Goal: Information Seeking & Learning: Compare options

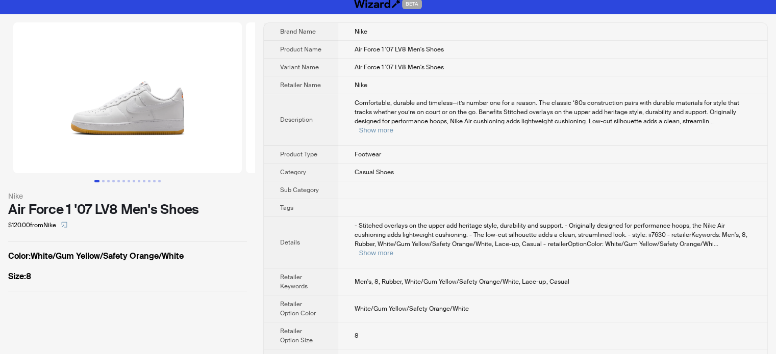
scroll to position [8, 0]
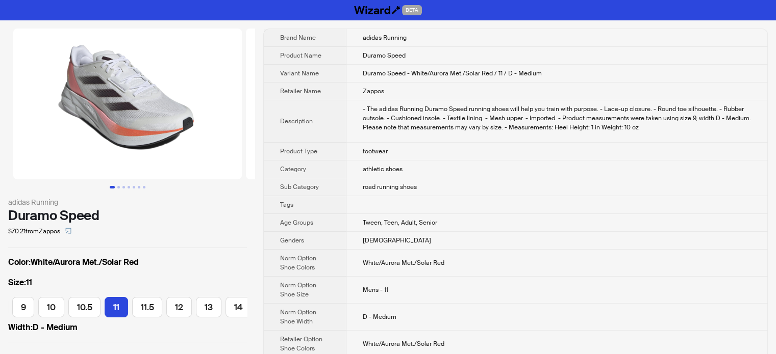
scroll to position [0, 142]
click at [352, 55] on td "Duramo Speed" at bounding box center [556, 56] width 421 height 18
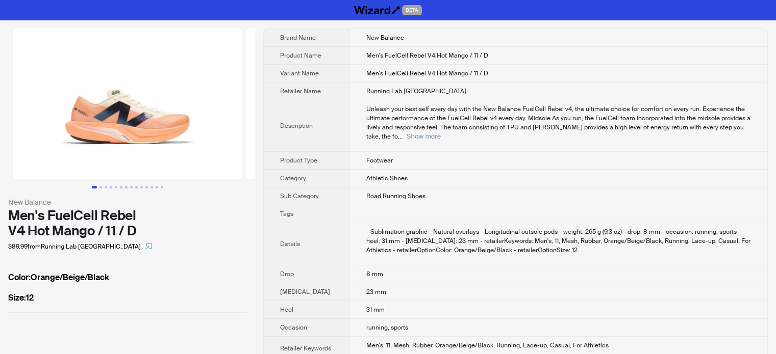
click at [366, 130] on span "Unleash your best self every day with the New Balance FuelCell Rebel v4, the ul…" at bounding box center [558, 123] width 384 height 36
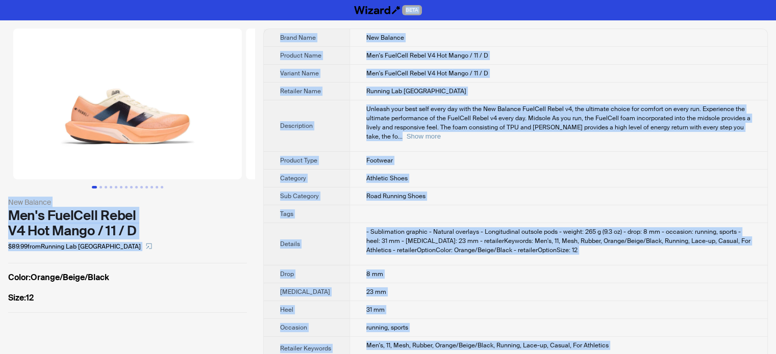
copy body "BETA New Balance Men's FuelCell Rebel V4 Hot Mango / 11 / D $89.99 from Running…"
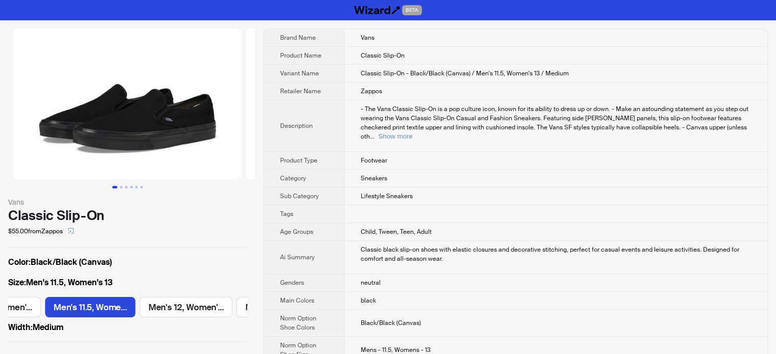
scroll to position [0, 1552]
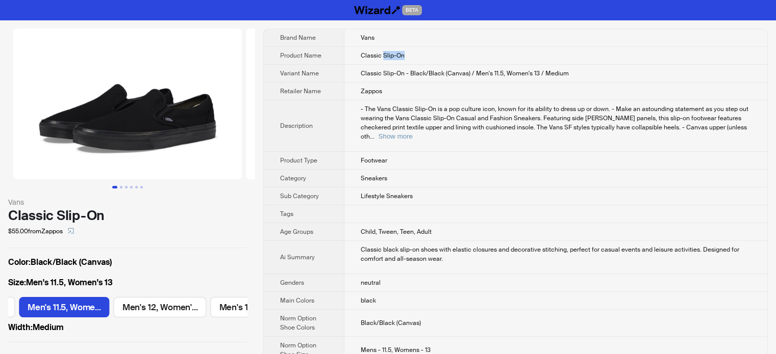
drag, startPoint x: 382, startPoint y: 56, endPoint x: 420, endPoint y: 53, distance: 37.9
type textarea "*******"
click at [420, 53] on td "Classic Slip-On" at bounding box center [555, 56] width 423 height 18
copy span "Slip-On"
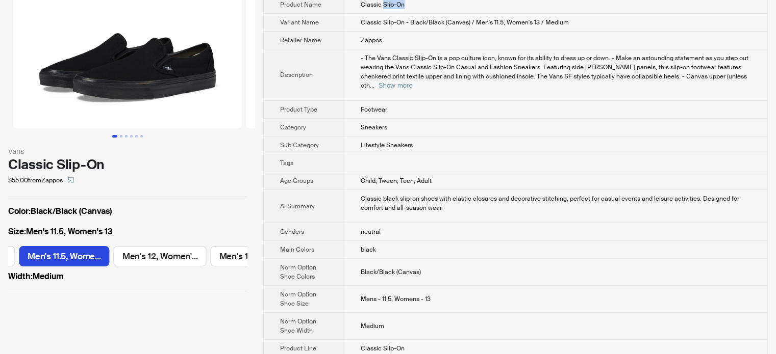
scroll to position [0, 0]
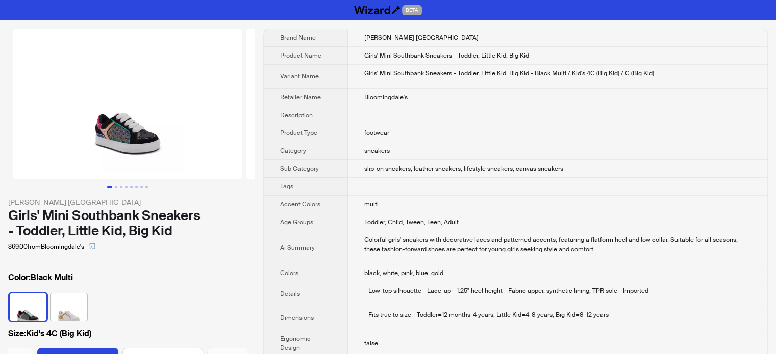
scroll to position [0, 230]
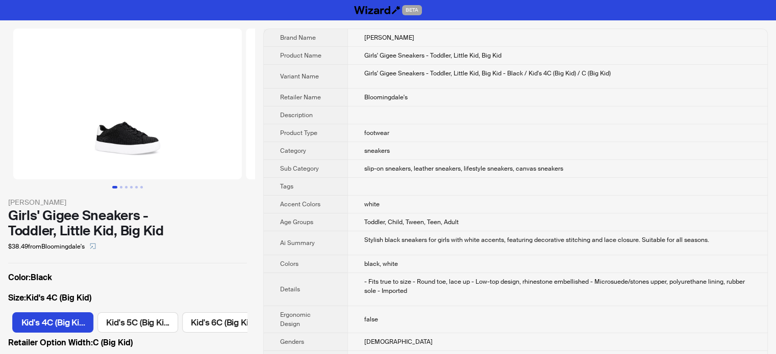
scroll to position [0, 584]
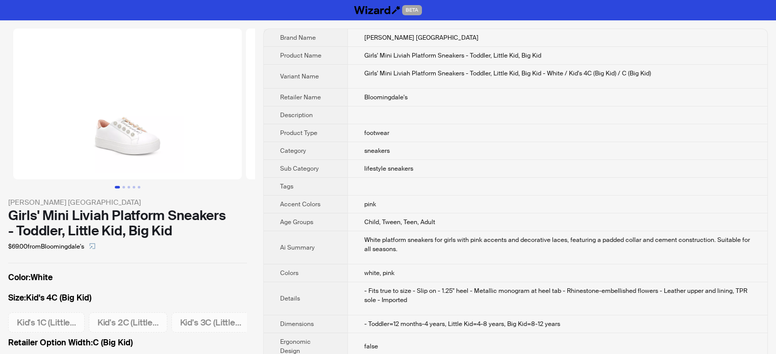
scroll to position [0, 230]
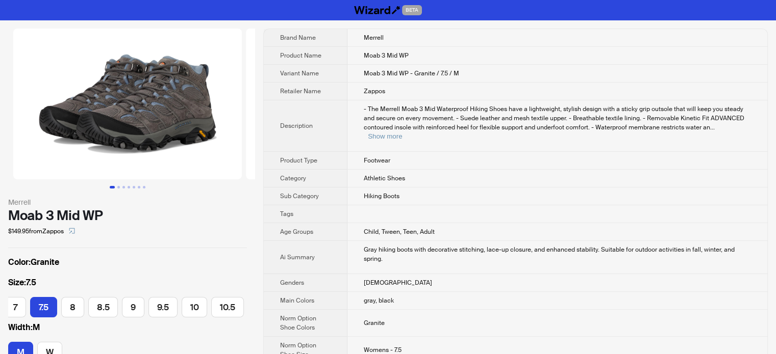
scroll to position [0, 127]
click at [402, 133] on button "Show more" at bounding box center [385, 137] width 34 height 8
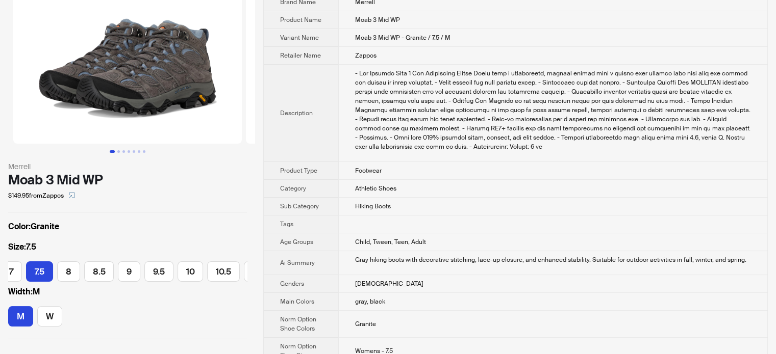
scroll to position [51, 0]
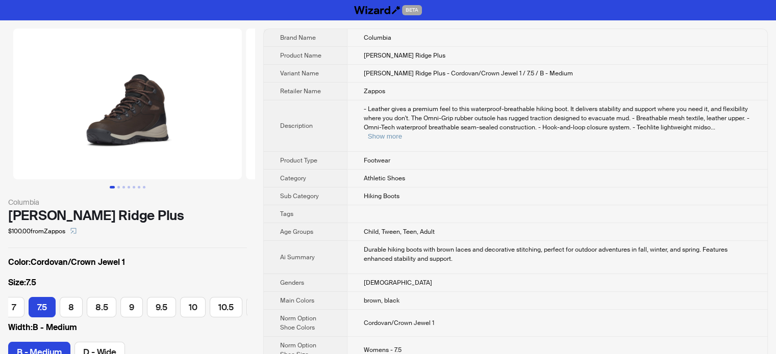
scroll to position [0, 127]
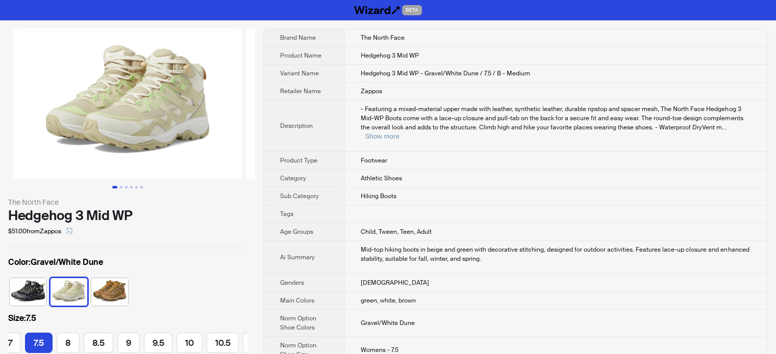
scroll to position [0, 69]
click at [399, 133] on button "Show more" at bounding box center [382, 137] width 34 height 8
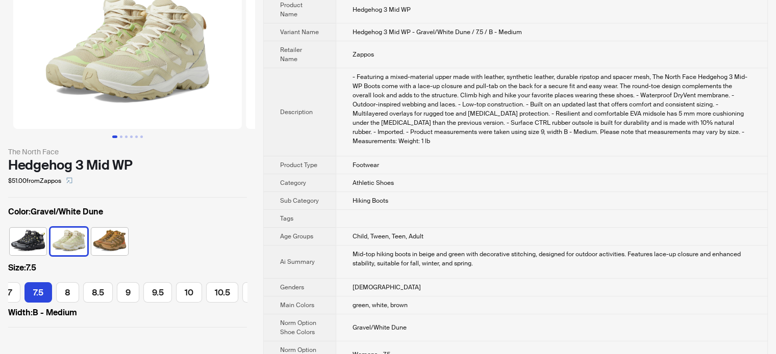
scroll to position [0, 0]
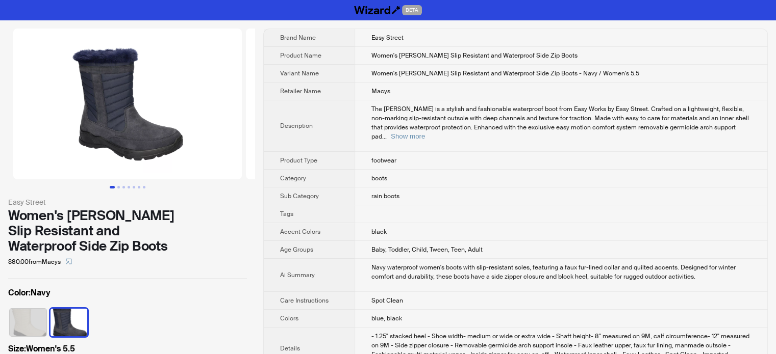
click at [405, 170] on td "boots" at bounding box center [560, 179] width 412 height 18
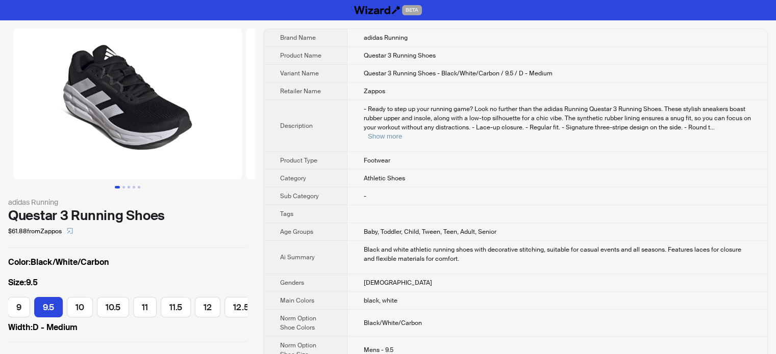
scroll to position [0, 278]
click at [402, 133] on button "Show more" at bounding box center [385, 137] width 34 height 8
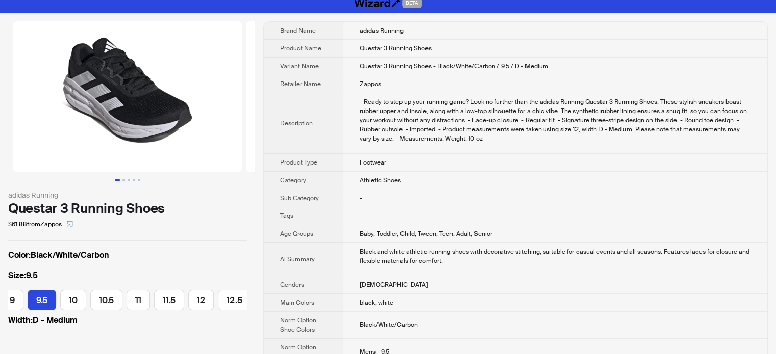
scroll to position [0, 0]
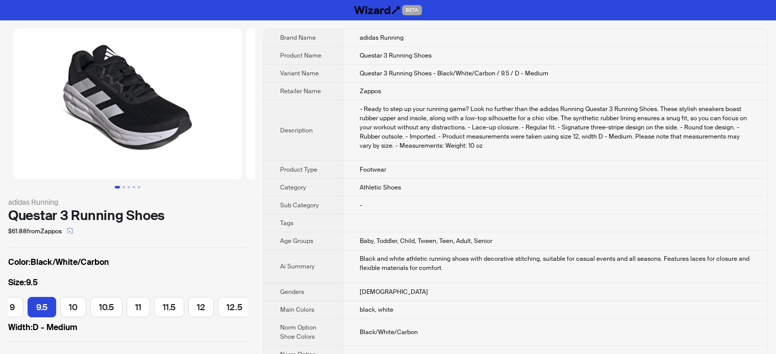
click at [311, 237] on span "Age Groups" at bounding box center [296, 241] width 33 height 8
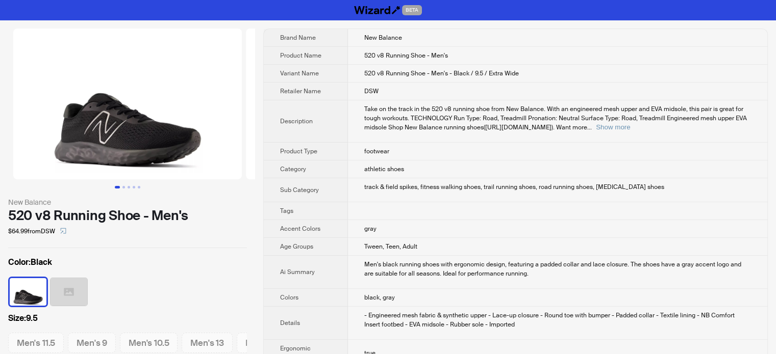
click at [301, 182] on th "Sub Category" at bounding box center [306, 190] width 84 height 24
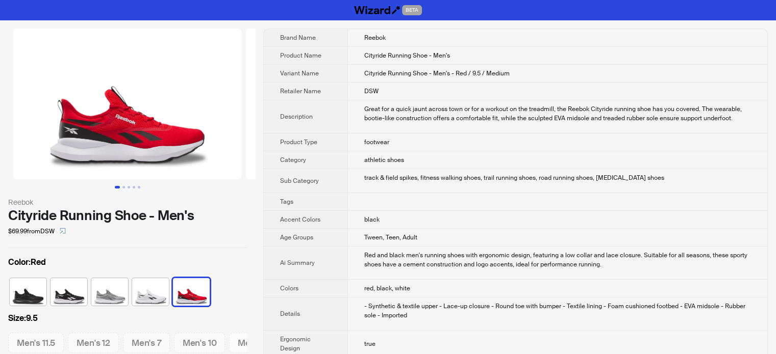
click at [434, 167] on td "athletic shoes" at bounding box center [557, 160] width 420 height 18
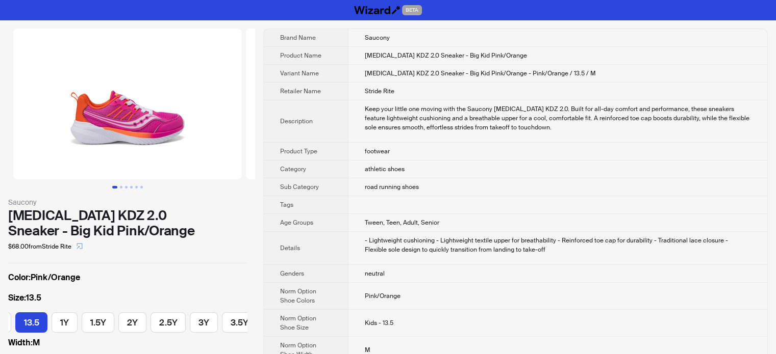
scroll to position [0, 188]
click at [359, 201] on td at bounding box center [557, 205] width 419 height 18
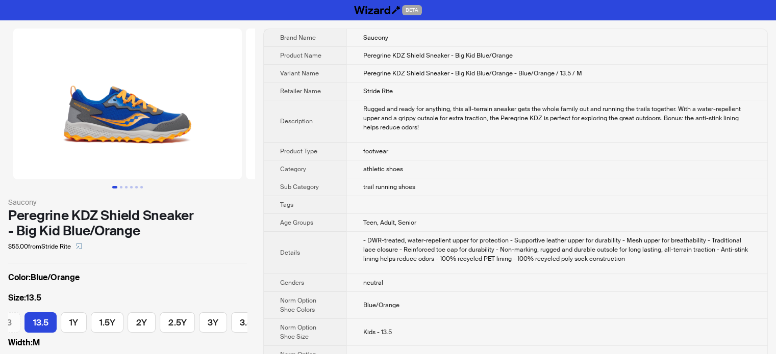
scroll to position [0, 188]
click at [317, 154] on th "Product Type" at bounding box center [305, 152] width 83 height 18
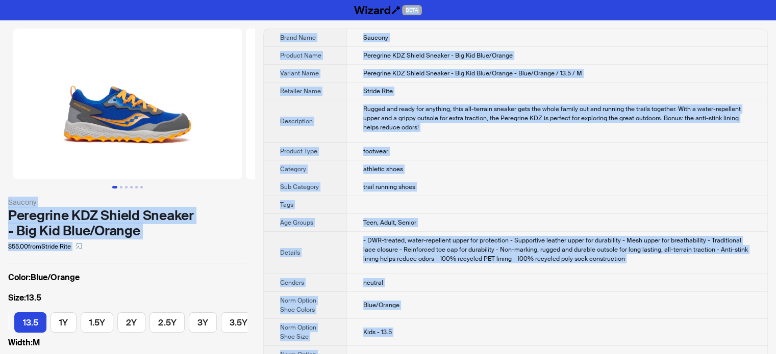
type textarea "**********"
click at [298, 193] on th "Sub Category" at bounding box center [305, 187] width 83 height 18
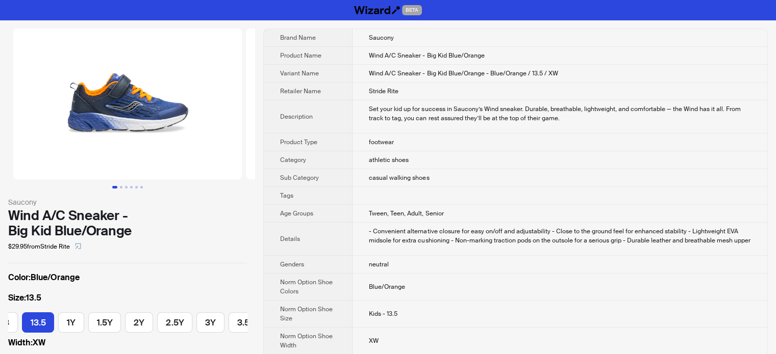
scroll to position [0, 188]
click at [373, 187] on td at bounding box center [559, 196] width 415 height 18
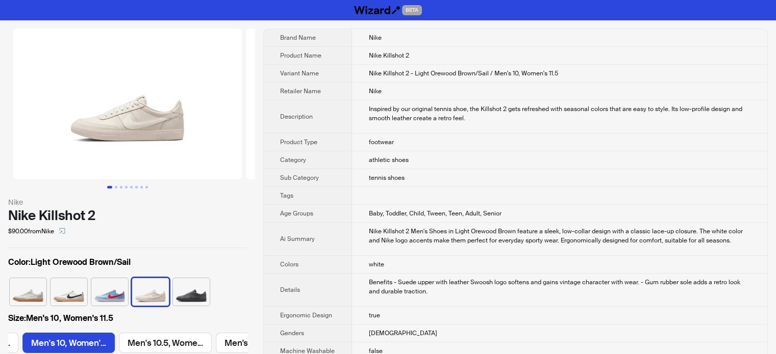
scroll to position [396, 0]
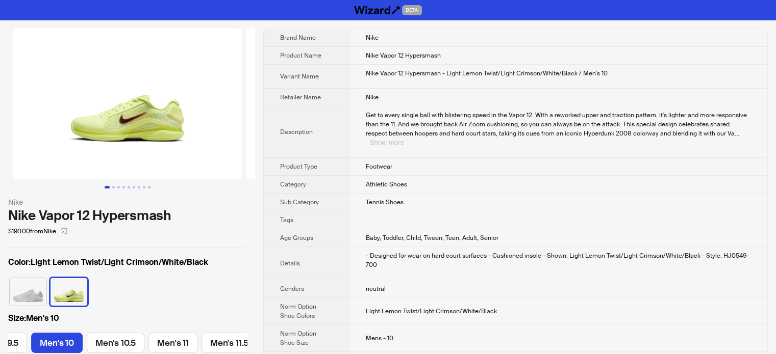
click at [404, 139] on button "Show more" at bounding box center [387, 143] width 34 height 8
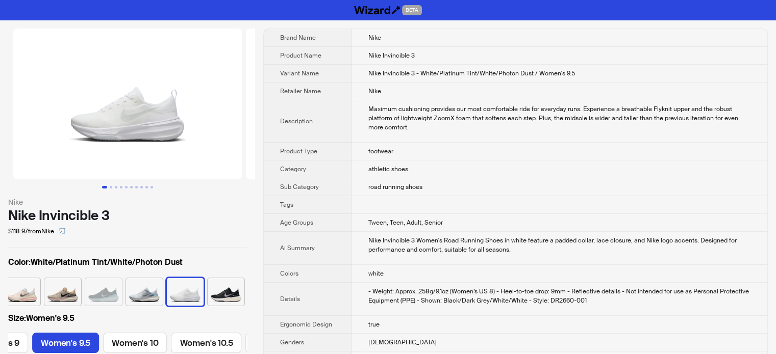
click at [356, 156] on td "footwear" at bounding box center [559, 152] width 415 height 18
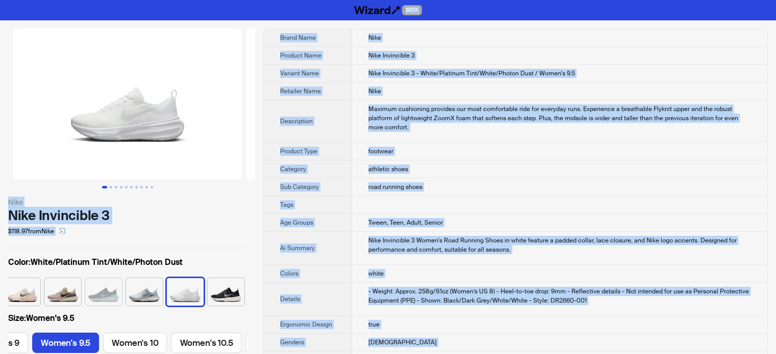
type textarea "**********"
click at [471, 184] on td "road running shoes" at bounding box center [559, 187] width 415 height 18
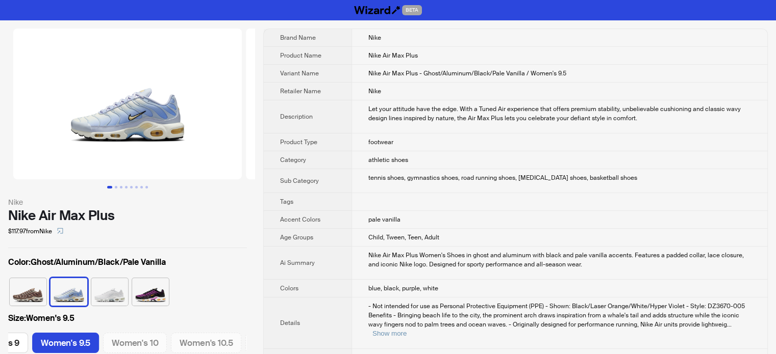
click at [412, 211] on td "pale vanilla" at bounding box center [559, 220] width 416 height 18
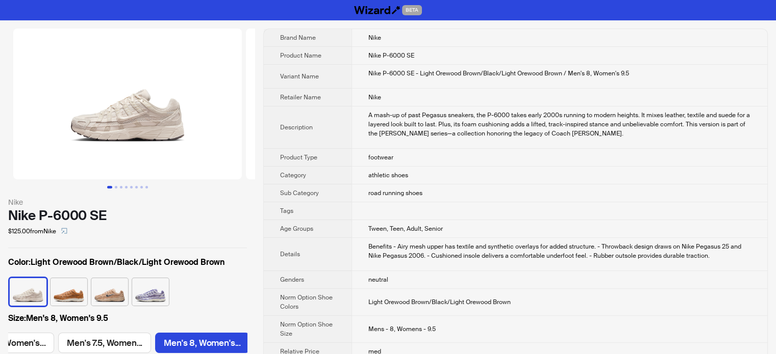
scroll to position [0, 375]
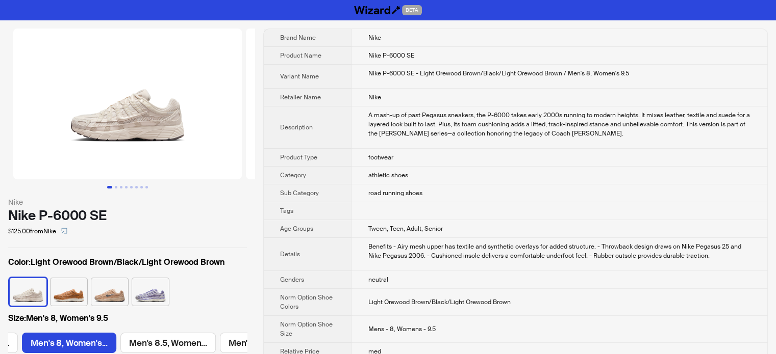
click at [339, 212] on th "Tags" at bounding box center [308, 211] width 88 height 18
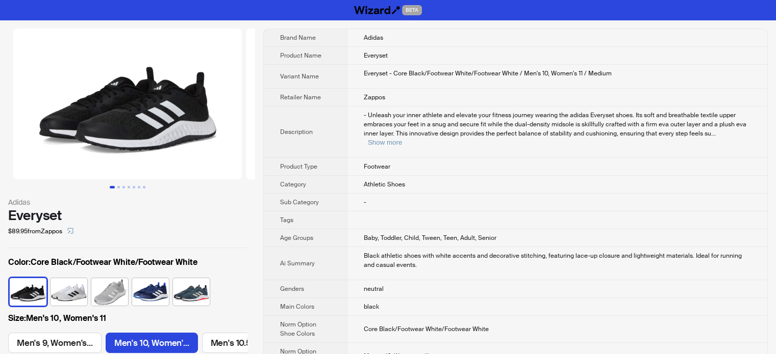
scroll to position [0, 81]
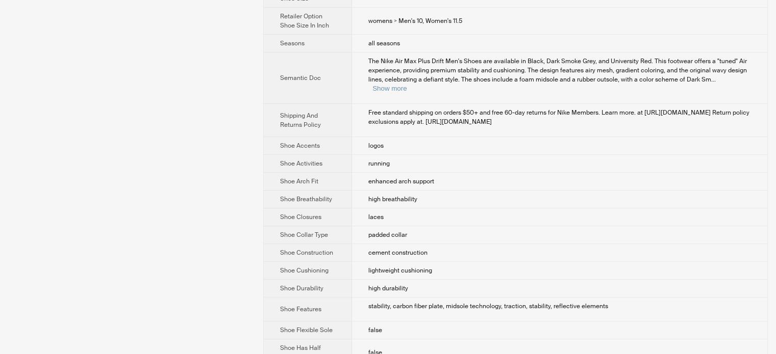
scroll to position [461, 0]
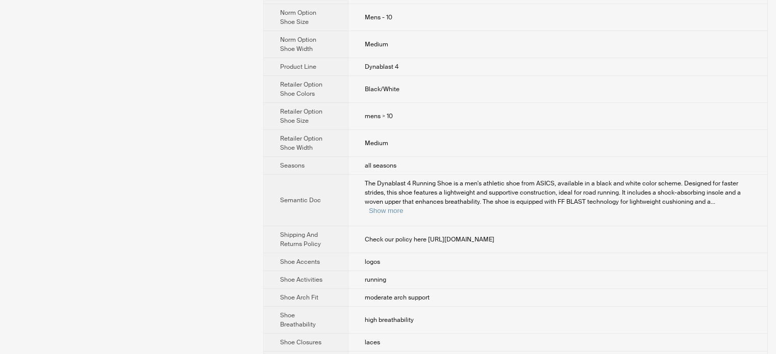
scroll to position [220, 0]
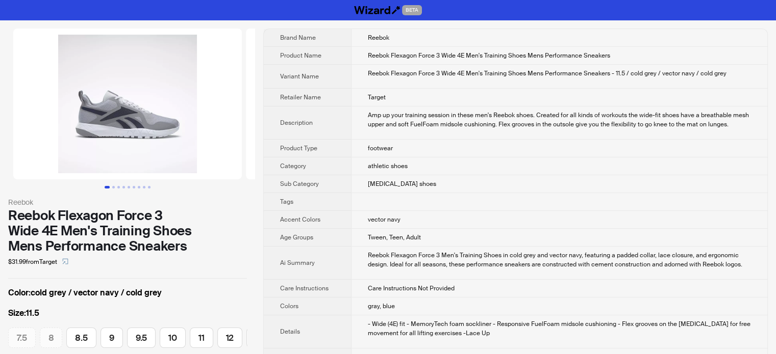
scroll to position [0, 94]
click at [355, 105] on td "Target" at bounding box center [559, 98] width 416 height 18
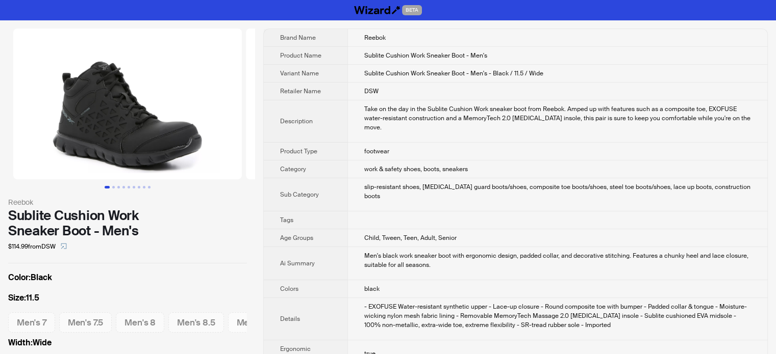
click at [281, 191] on span "Sub Category" at bounding box center [299, 195] width 39 height 8
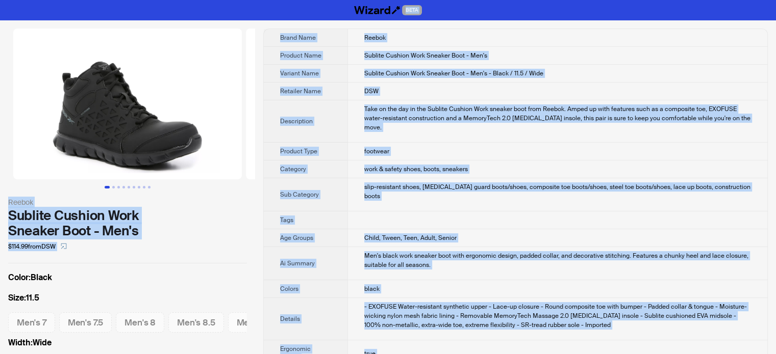
type textarea "**********"
click at [345, 136] on th "Description" at bounding box center [306, 121] width 84 height 42
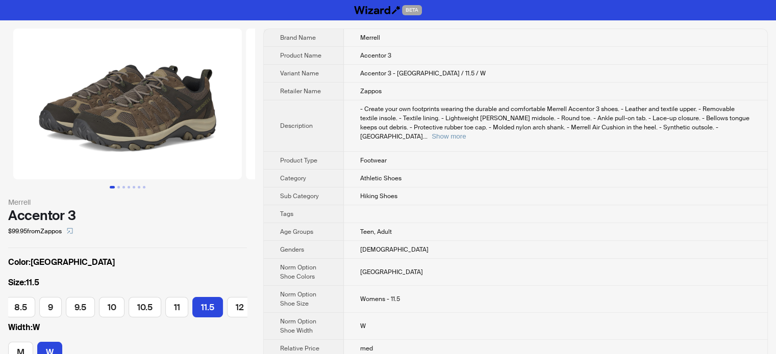
scroll to position [0, 268]
click at [501, 205] on td at bounding box center [555, 214] width 423 height 18
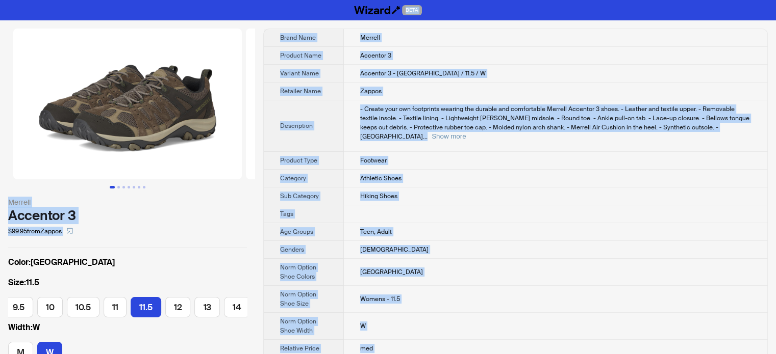
type textarea "**********"
click at [346, 247] on td "female" at bounding box center [555, 250] width 423 height 18
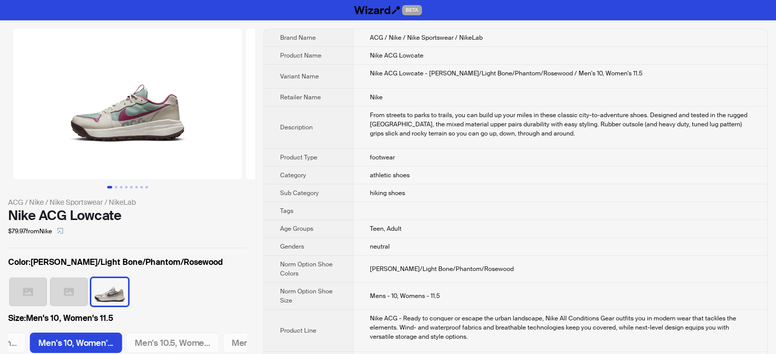
scroll to position [0, 1258]
click at [327, 177] on th "Category" at bounding box center [308, 176] width 89 height 18
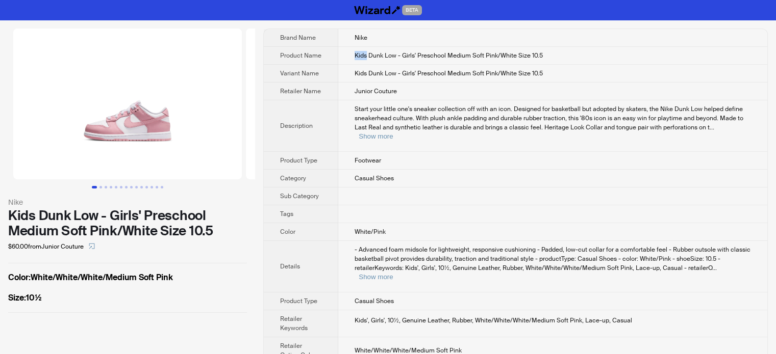
drag, startPoint x: 354, startPoint y: 57, endPoint x: 366, endPoint y: 56, distance: 11.3
type textarea "****"
click at [366, 56] on span "Kids Dunk Low - Girls' Preschool Medium Soft Pink/White Size 10.5" at bounding box center [448, 55] width 188 height 8
copy span "Kids"
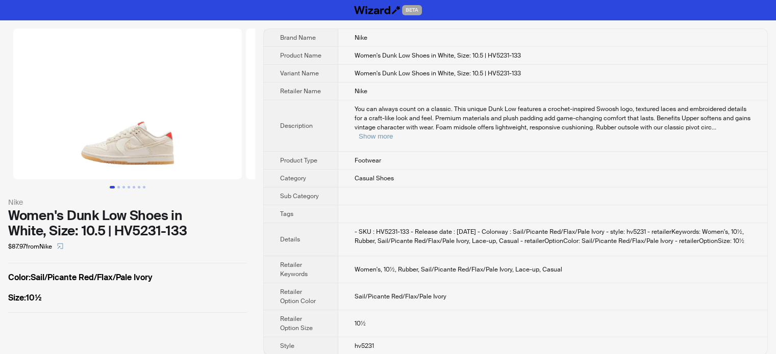
click at [443, 271] on td "Women's, 10½, Rubber, Sail/Picante Red/Flax/Pale Ivory, Lace-up, Casual" at bounding box center [552, 269] width 429 height 27
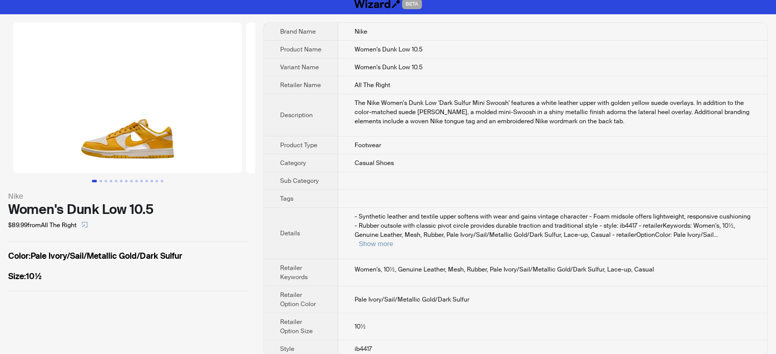
scroll to position [8, 0]
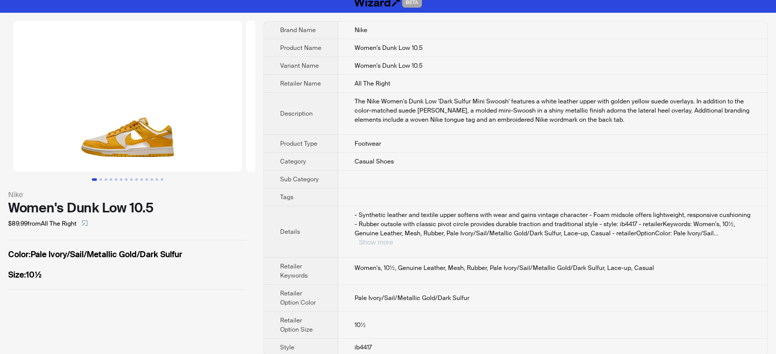
click at [393, 239] on button "Show more" at bounding box center [375, 243] width 34 height 8
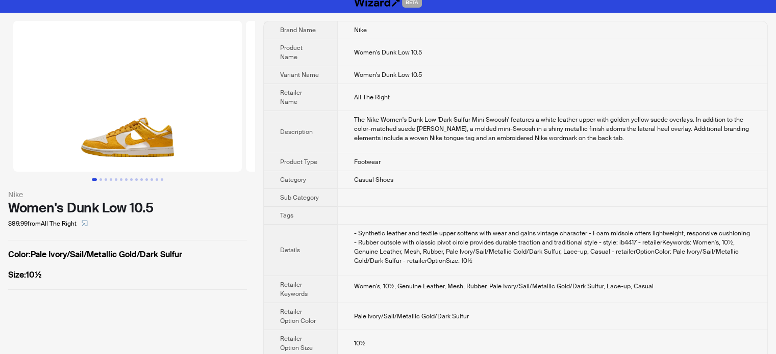
scroll to position [0, 0]
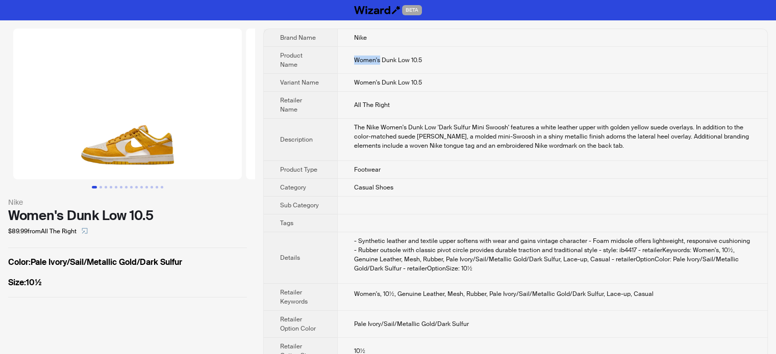
drag, startPoint x: 354, startPoint y: 55, endPoint x: 380, endPoint y: 54, distance: 26.0
type textarea "*******"
click at [380, 56] on span "Women's Dunk Low 10.5" at bounding box center [388, 60] width 68 height 8
copy span "Women's"
click at [379, 79] on span "Women's Dunk Low 10.5" at bounding box center [388, 83] width 68 height 8
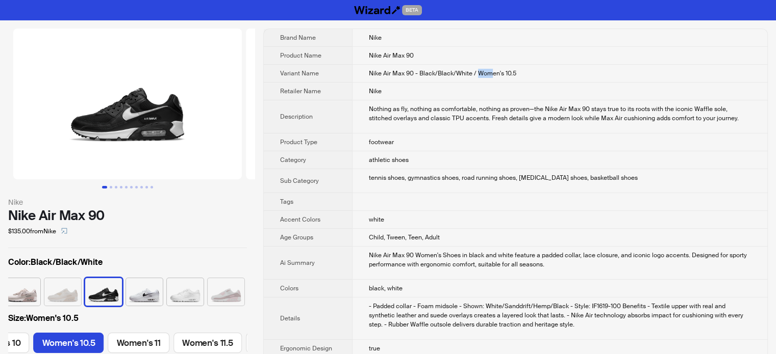
drag, startPoint x: 477, startPoint y: 73, endPoint x: 490, endPoint y: 72, distance: 12.8
type textarea "***"
click at [490, 72] on span "Nike Air Max 90 - Black/Black/White / Women's 10.5" at bounding box center [442, 73] width 147 height 8
drag, startPoint x: 494, startPoint y: 72, endPoint x: 472, endPoint y: 71, distance: 21.4
click at [472, 71] on span "Nike Air Max 90 - Black/Black/White / Women's 10.5" at bounding box center [442, 73] width 147 height 8
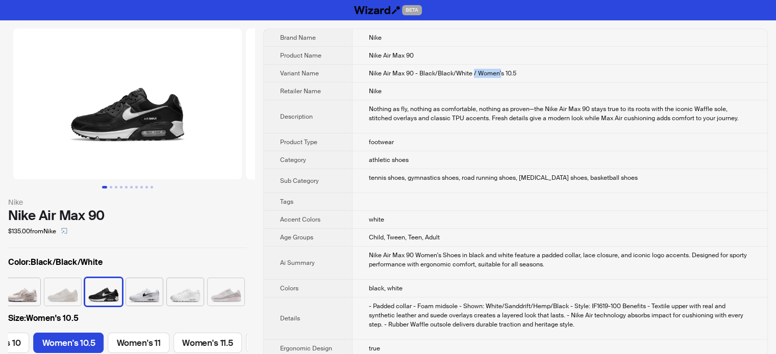
copy span "/ Women'"
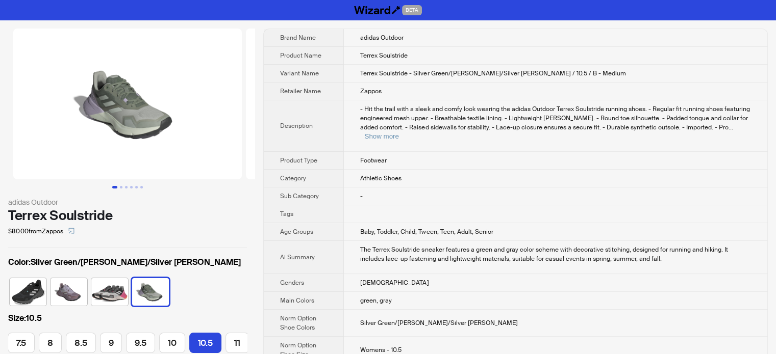
scroll to position [328, 0]
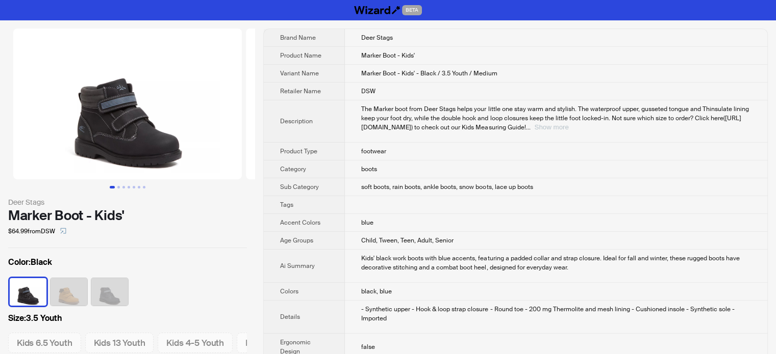
click at [568, 123] on button "Show more" at bounding box center [551, 127] width 34 height 8
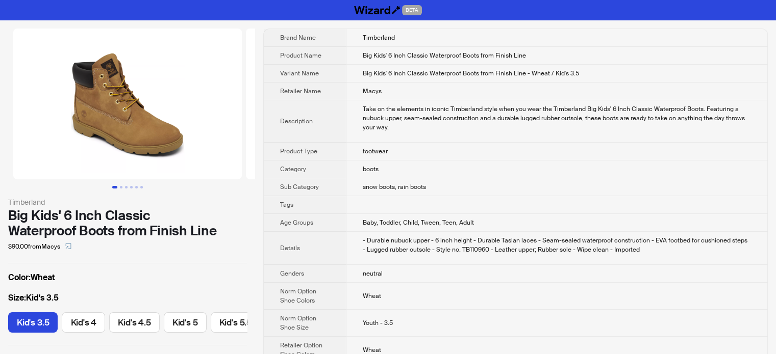
click at [337, 187] on th "Sub Category" at bounding box center [305, 187] width 82 height 18
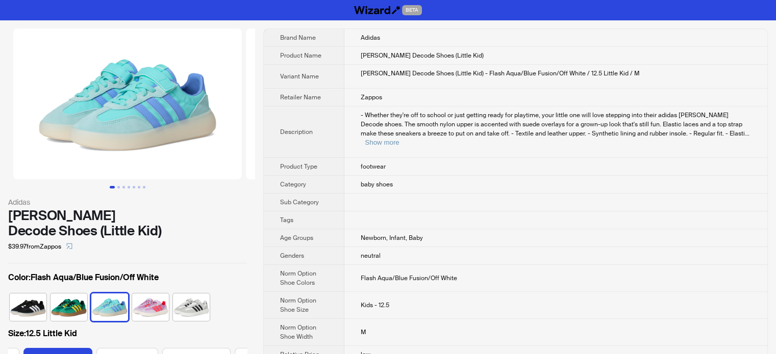
scroll to position [0, 258]
click at [399, 139] on button "Show more" at bounding box center [382, 143] width 34 height 8
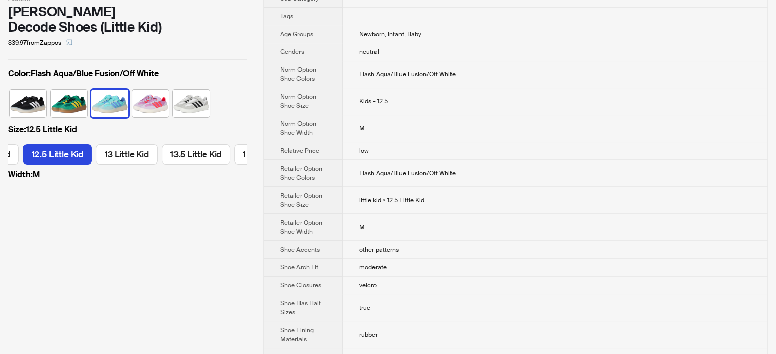
scroll to position [0, 0]
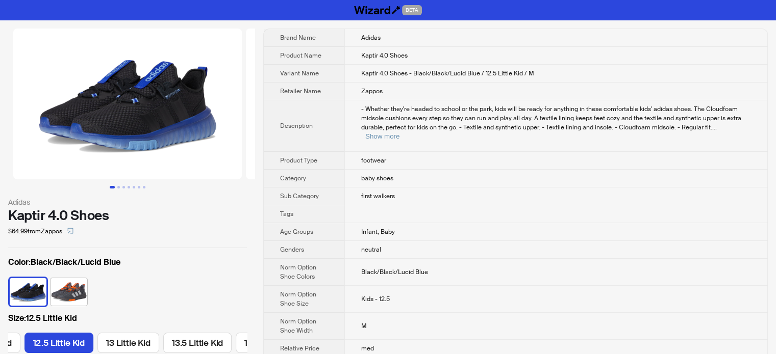
scroll to position [0, 258]
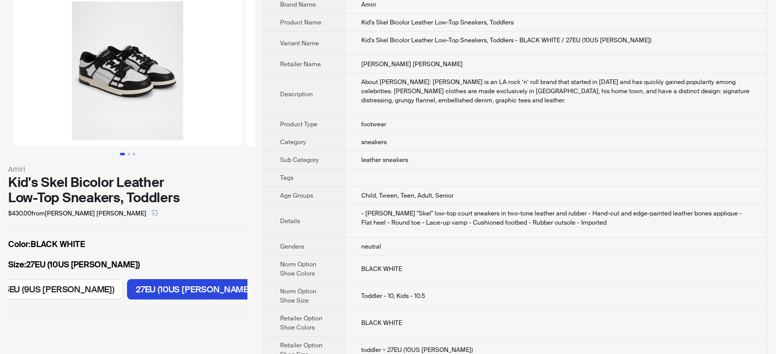
scroll to position [51, 0]
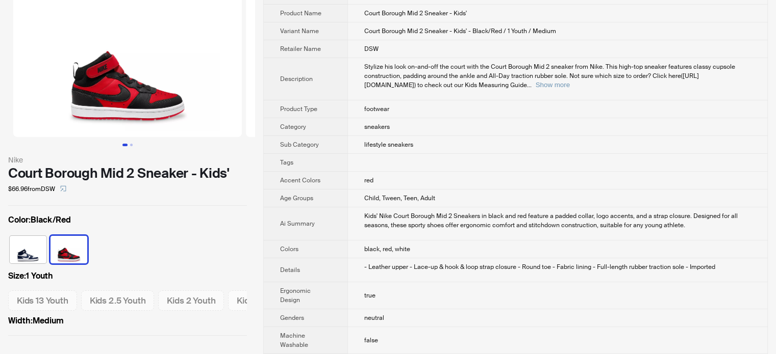
scroll to position [102, 0]
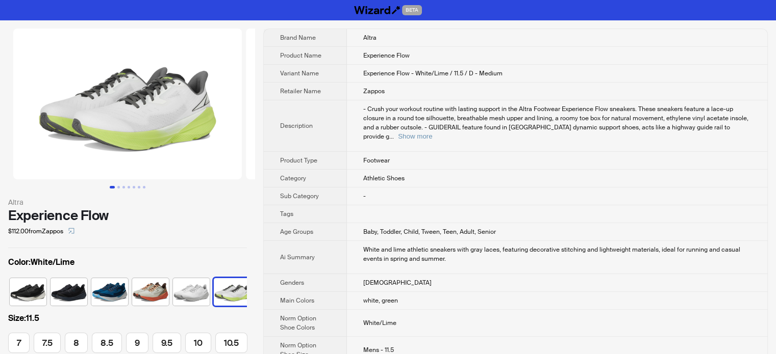
scroll to position [0, 6]
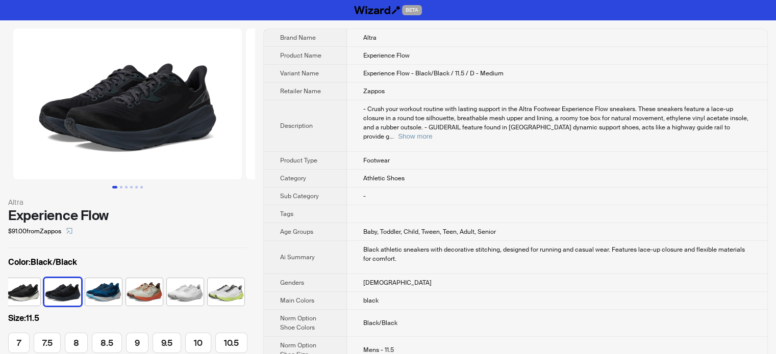
scroll to position [0, 156]
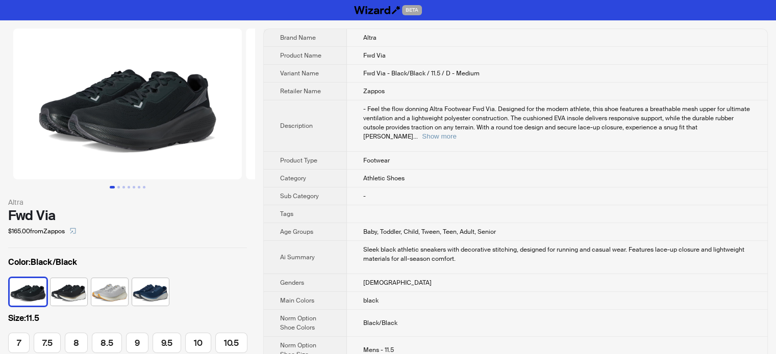
scroll to position [0, 156]
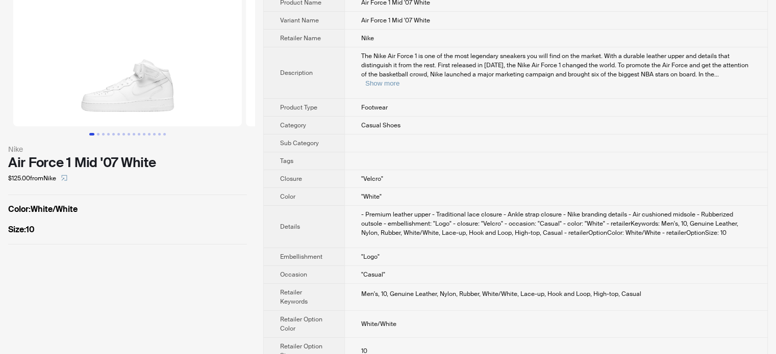
scroll to position [61, 0]
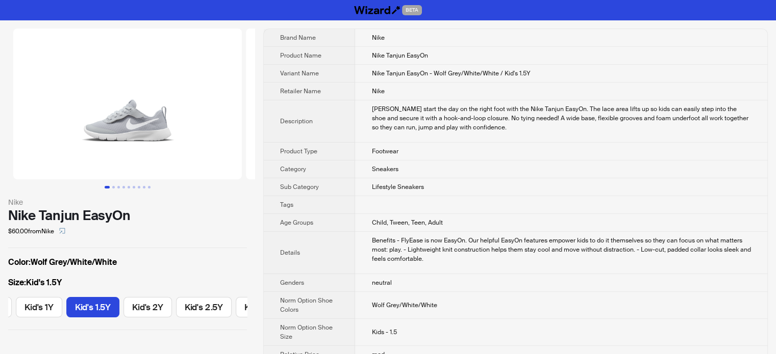
scroll to position [0, 447]
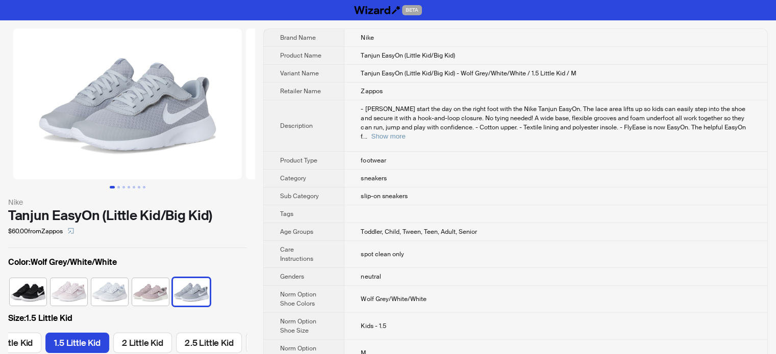
scroll to position [0, 528]
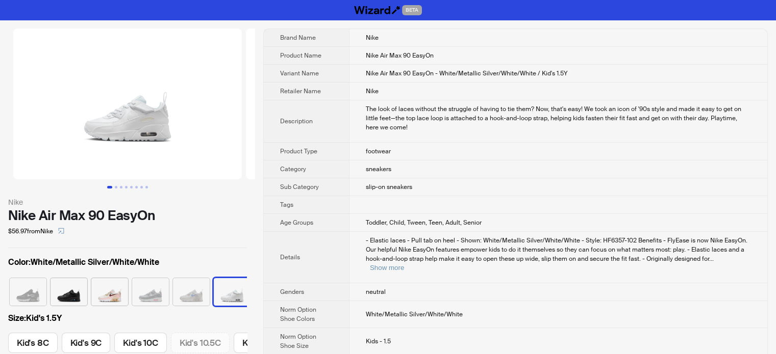
scroll to position [0, 611]
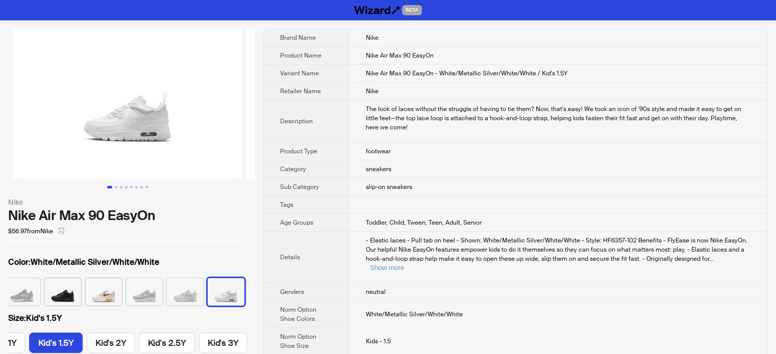
type textarea "*"
click at [396, 232] on td "- Elastic laces - Pull tab on heel - Shown: White/Metallic Silver/White/White -…" at bounding box center [558, 257] width 418 height 51
drag, startPoint x: 319, startPoint y: 108, endPoint x: 326, endPoint y: 116, distance: 11.6
click at [318, 107] on th "Description" at bounding box center [306, 121] width 85 height 42
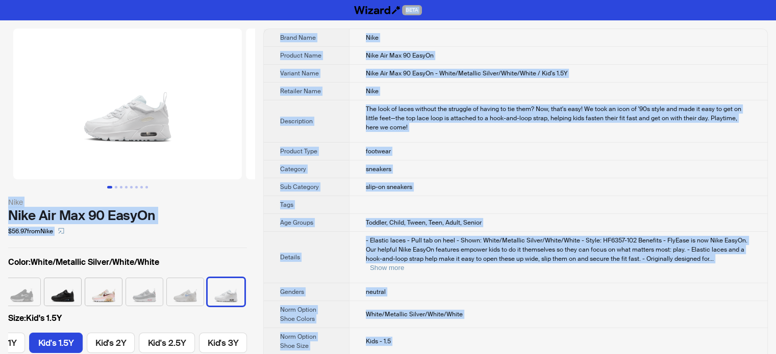
click at [84, 73] on img at bounding box center [127, 104] width 228 height 151
click at [357, 132] on td "The look of laces without the struggle of having to tie them? Now, that's easy!…" at bounding box center [558, 121] width 418 height 42
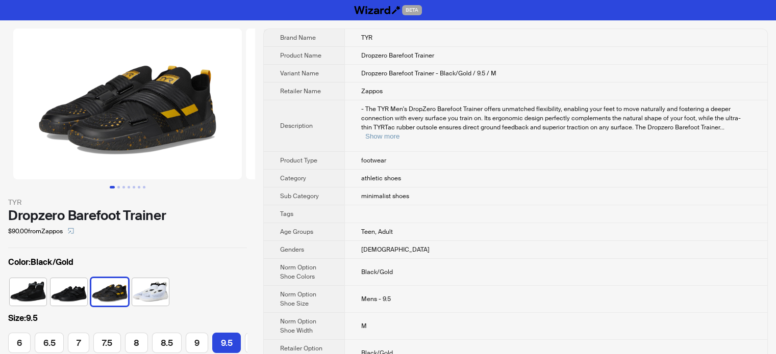
scroll to position [0, 120]
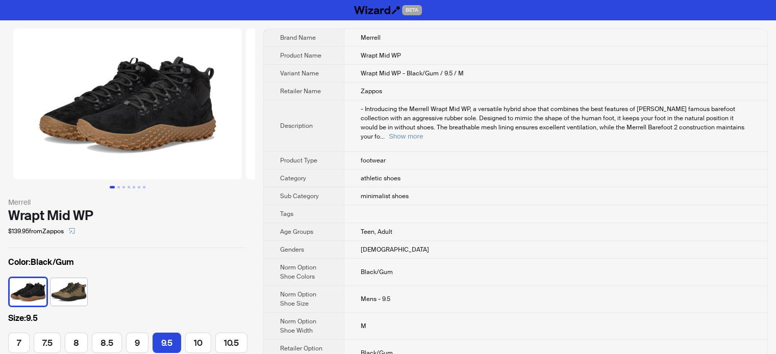
scroll to position [0, 127]
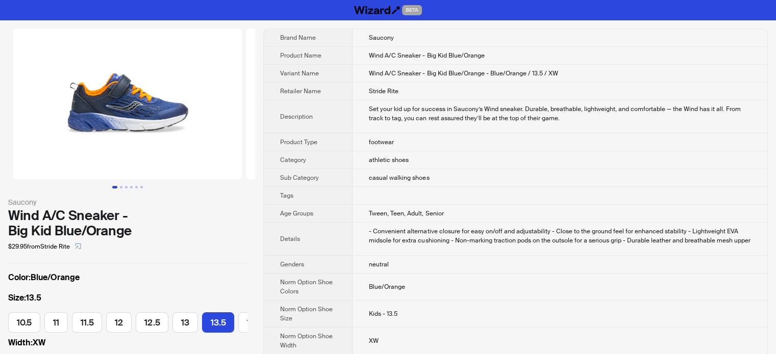
scroll to position [0, 188]
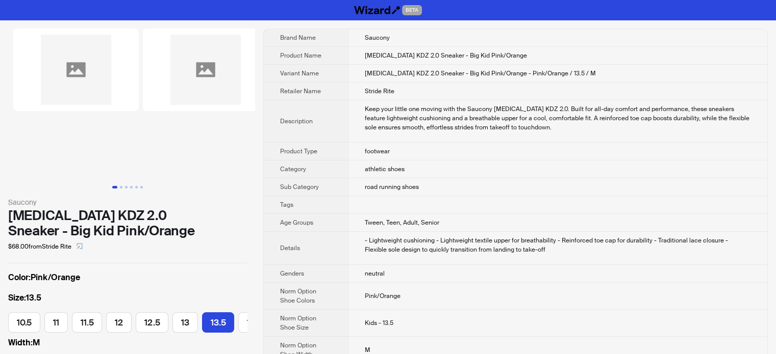
scroll to position [0, 188]
click at [430, 152] on td "footwear" at bounding box center [557, 152] width 419 height 18
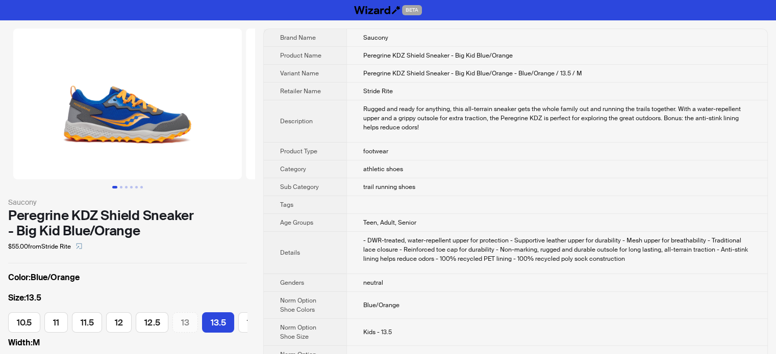
click at [369, 165] on span "athletic shoes" at bounding box center [383, 169] width 40 height 8
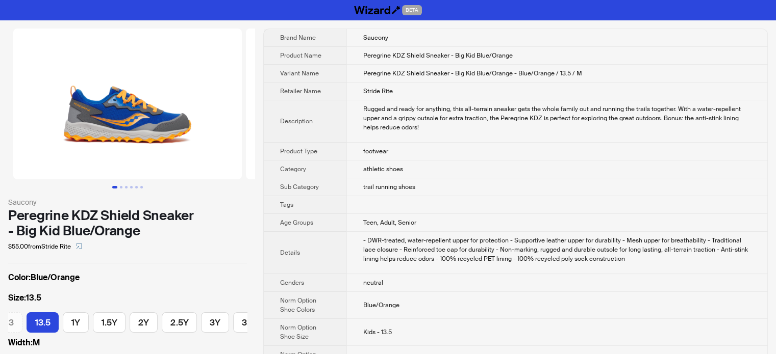
scroll to position [0, 176]
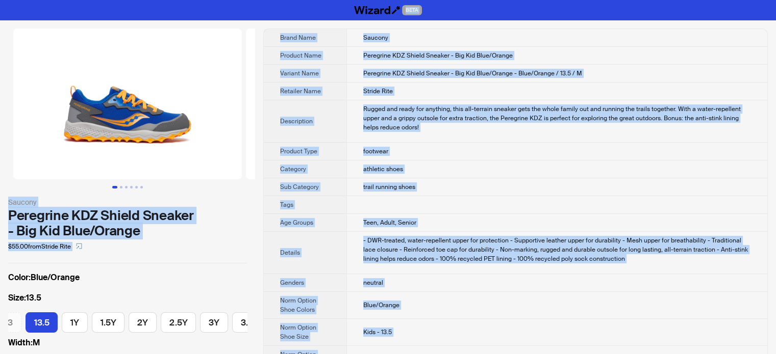
type textarea "**********"
click at [359, 251] on td "- DWR-treated, water-repellent upper for protection - Supportive leather upper …" at bounding box center [556, 253] width 421 height 42
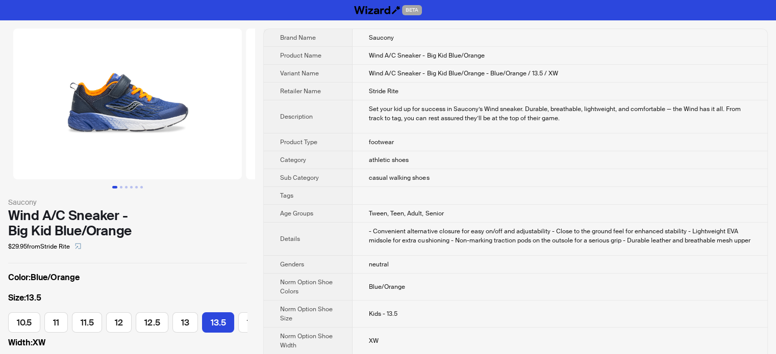
scroll to position [0, 176]
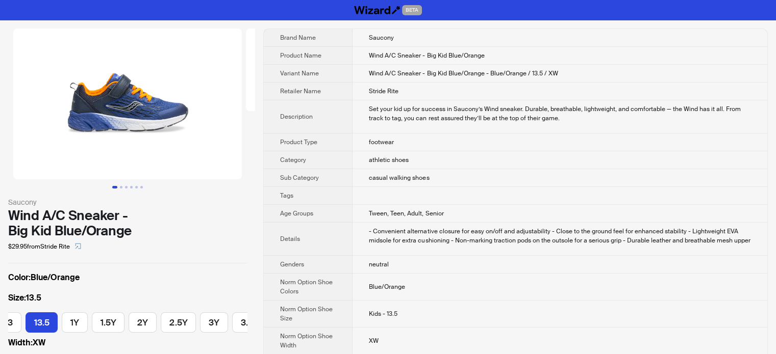
click at [274, 177] on th "Sub Category" at bounding box center [308, 178] width 89 height 18
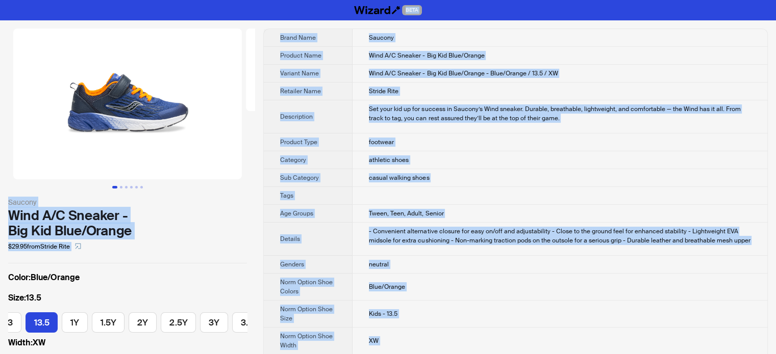
type textarea "**********"
click at [524, 76] on span "Wind A/C Sneaker - Big Kid Blue/Orange - Blue/Orange / 13.5 / XW" at bounding box center [463, 73] width 189 height 8
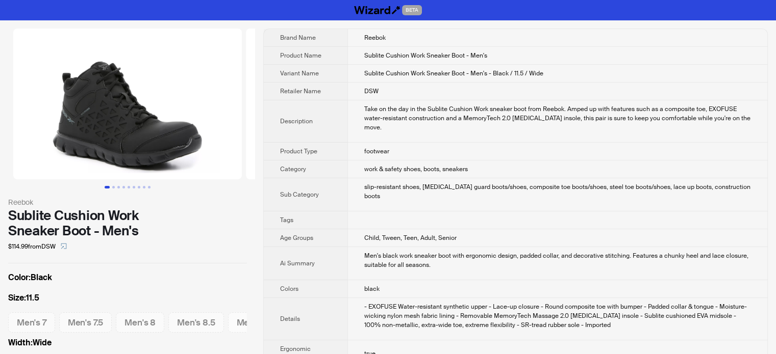
click at [421, 144] on td "footwear" at bounding box center [557, 152] width 420 height 18
drag, startPoint x: 411, startPoint y: 54, endPoint x: 427, endPoint y: 54, distance: 15.3
type textarea "****"
click at [424, 54] on span "Sublite Cushion Work Sneaker Boot - Men's" at bounding box center [425, 55] width 123 height 8
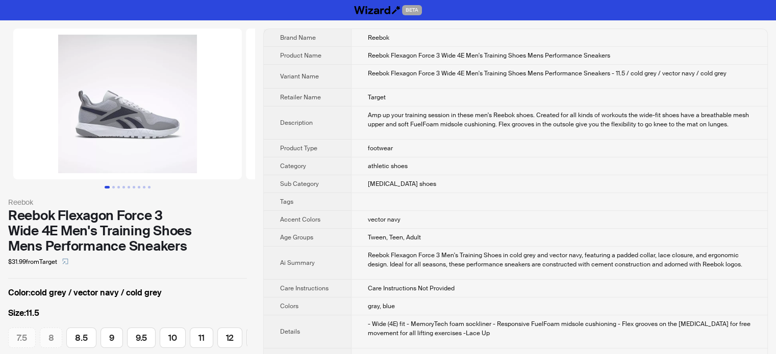
scroll to position [0, 94]
drag, startPoint x: 482, startPoint y: 55, endPoint x: 525, endPoint y: 55, distance: 42.8
type textarea "**********"
click at [525, 55] on span "Reebok Flexagon Force 3 Wide 4E Men's Training Shoes Mens Performance Sneakers" at bounding box center [489, 55] width 242 height 8
click at [432, 98] on td "Target" at bounding box center [559, 98] width 416 height 18
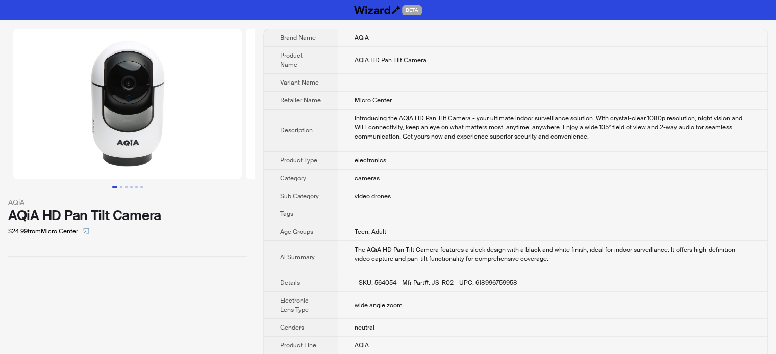
click at [363, 157] on span "electronics" at bounding box center [370, 161] width 32 height 8
click at [122, 186] on button "Go to slide 2" at bounding box center [121, 187] width 3 height 3
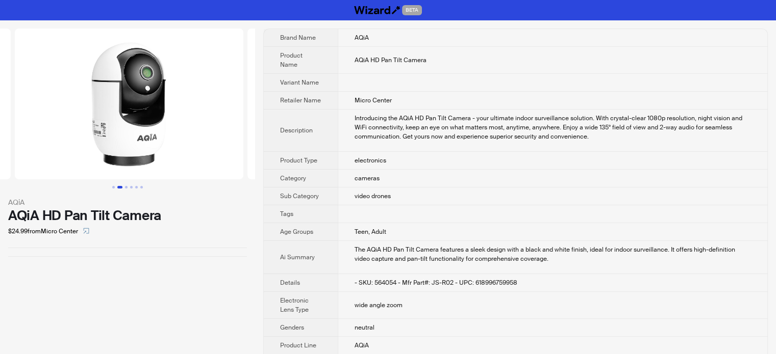
scroll to position [0, 233]
click at [117, 188] on button "Go to slide 2" at bounding box center [119, 187] width 5 height 3
click at [112, 186] on button "Go to slide 1" at bounding box center [113, 187] width 3 height 3
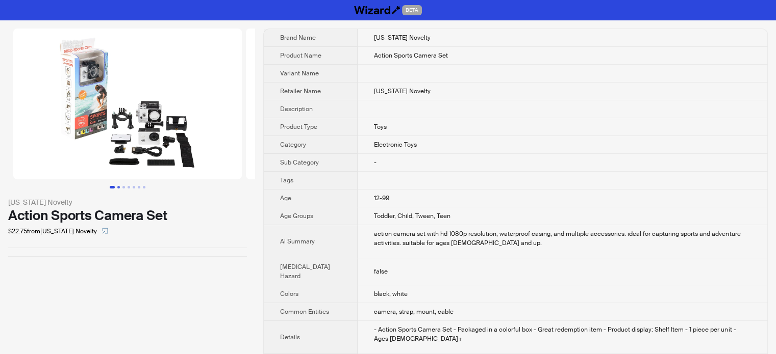
click at [120, 187] on button "Go to slide 2" at bounding box center [118, 187] width 3 height 3
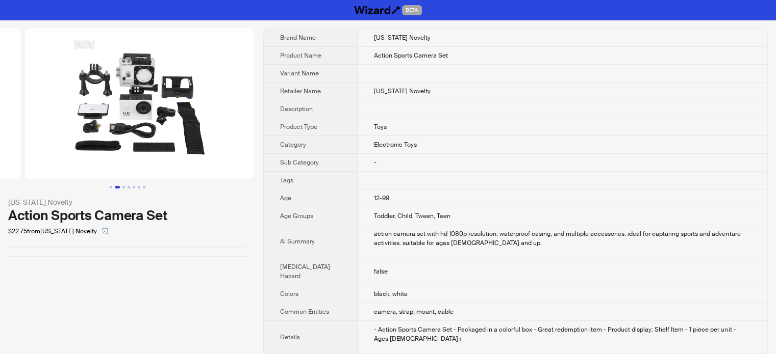
scroll to position [0, 233]
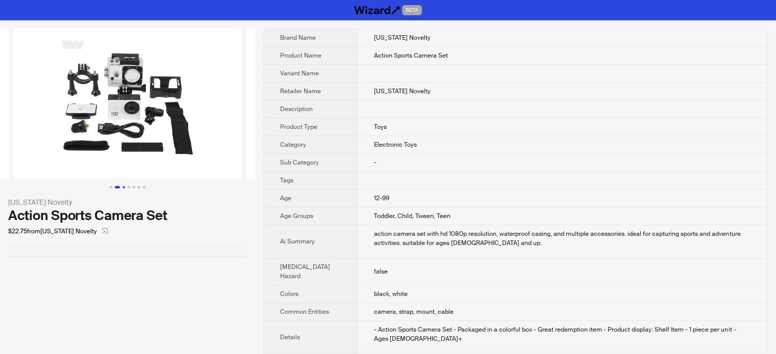
click at [122, 187] on button "Go to slide 3" at bounding box center [123, 187] width 3 height 3
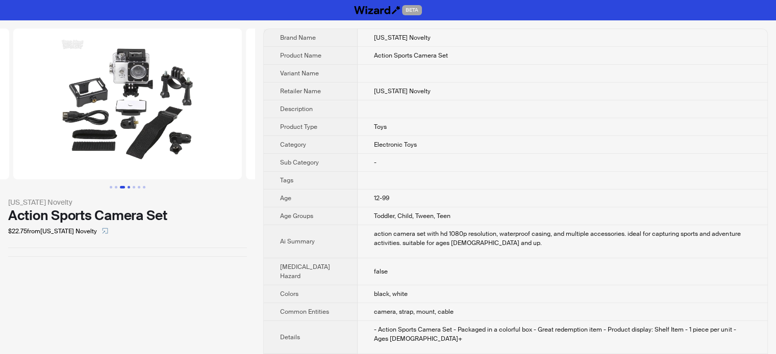
click at [130, 187] on button "Go to slide 4" at bounding box center [128, 187] width 3 height 3
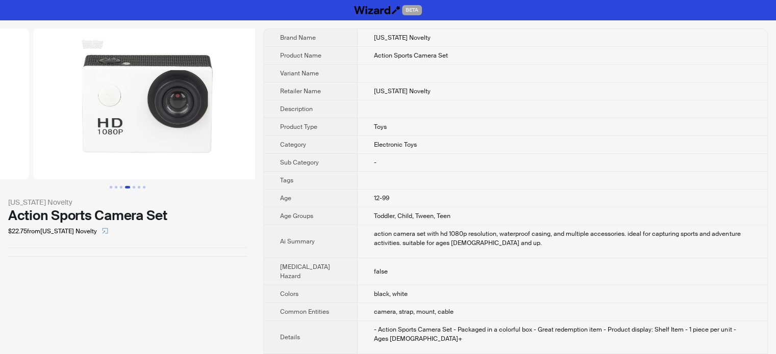
scroll to position [0, 698]
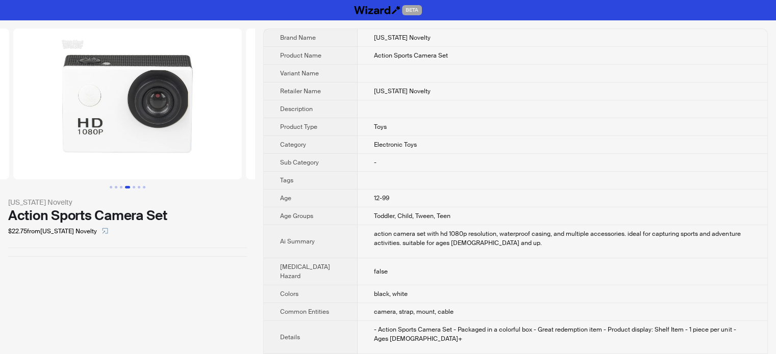
click at [366, 139] on td "Electronic Toys" at bounding box center [561, 145] width 409 height 18
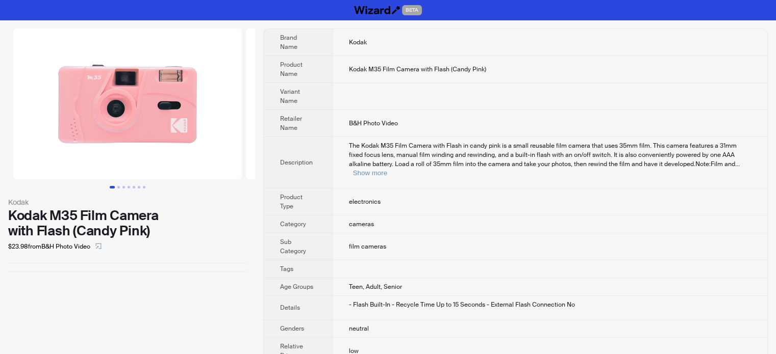
click at [54, 309] on div "Kodak Kodak M35 Film Camera with Flash (Candy Pink) $23.98 from B&H Photo Video" at bounding box center [127, 219] width 255 height 398
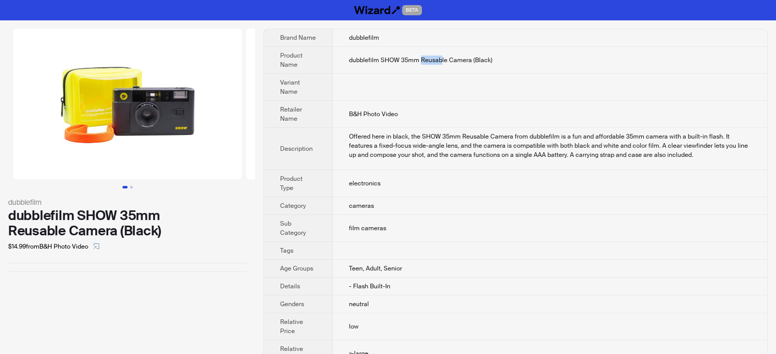
drag, startPoint x: 421, startPoint y: 58, endPoint x: 442, endPoint y: 58, distance: 20.4
type textarea "******"
click at [442, 58] on span "dubblefilm SHOW 35mm Reusable Camera (Black)" at bounding box center [420, 60] width 143 height 8
copy span "Reusab"
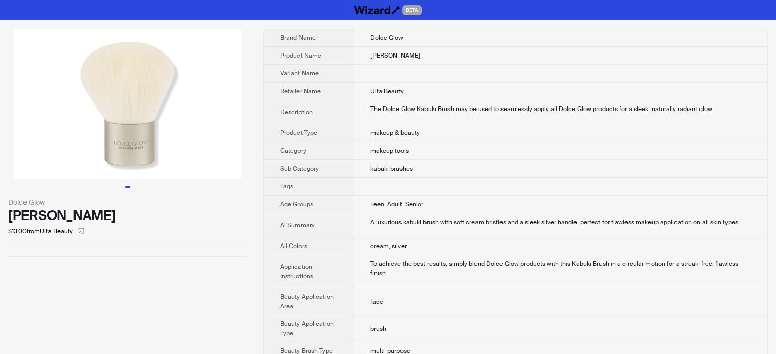
click at [363, 191] on td at bounding box center [560, 187] width 414 height 18
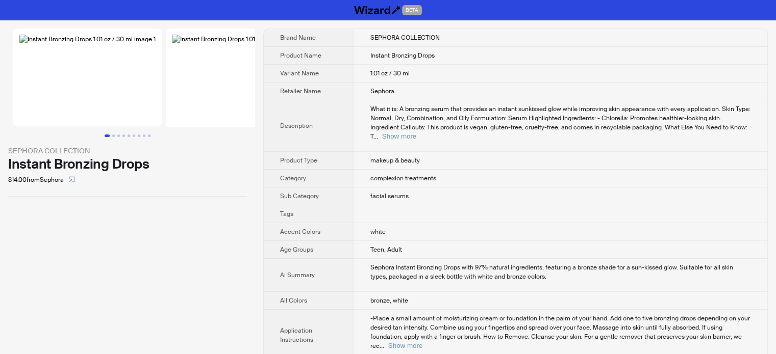
click at [343, 157] on th "Product Type" at bounding box center [309, 161] width 90 height 18
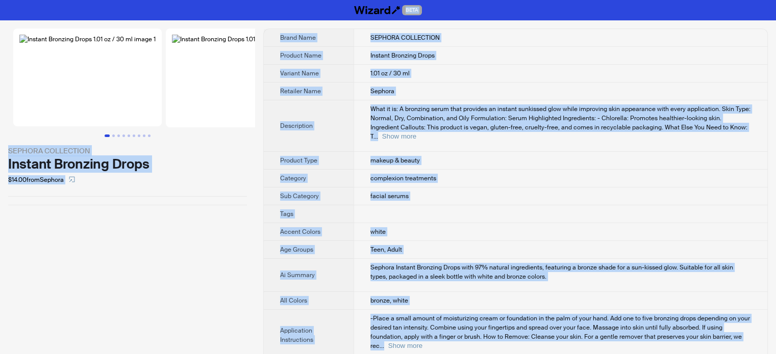
type textarea "**********"
click at [410, 67] on td "1.01 oz / 30 ml" at bounding box center [560, 74] width 414 height 18
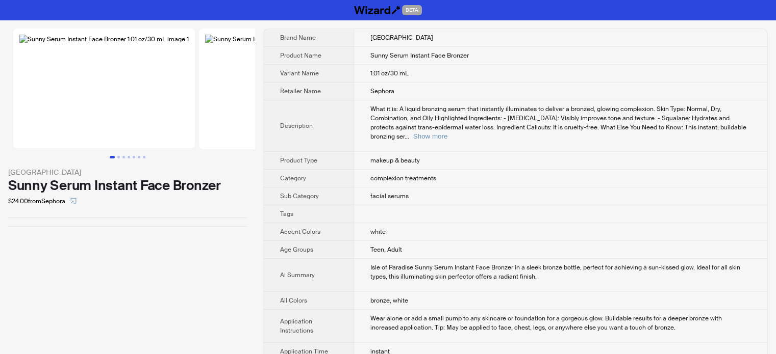
click at [353, 118] on td "What it is: A liquid bronzing serum that instantly illuminates to deliver a bro…" at bounding box center [560, 125] width 414 height 51
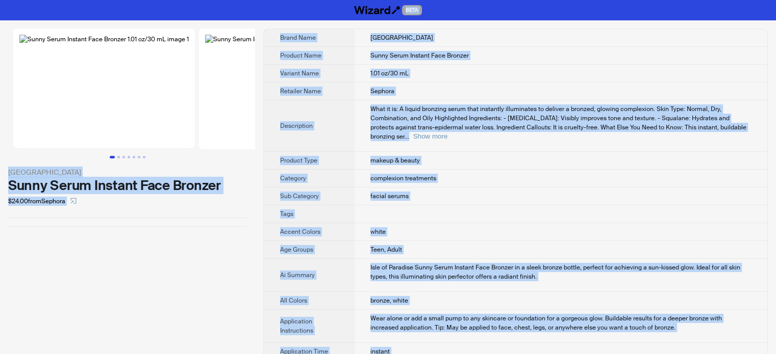
type textarea "**********"
click at [378, 48] on td "Sunny Serum Instant Face Bronzer" at bounding box center [560, 56] width 414 height 18
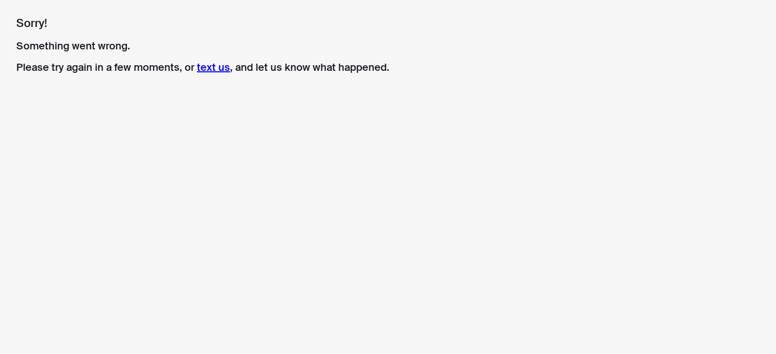
click at [204, 68] on link "text us" at bounding box center [213, 67] width 33 height 13
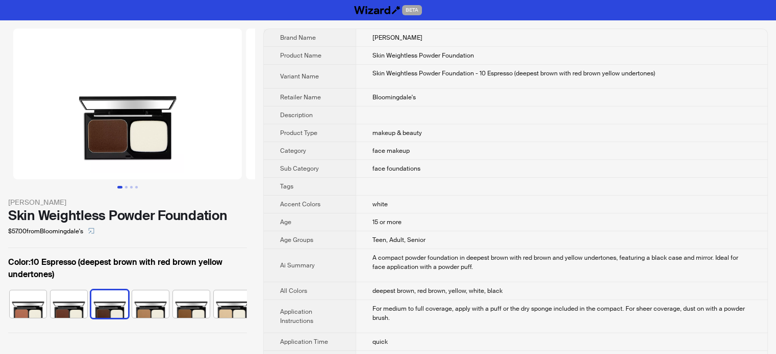
scroll to position [0, 67]
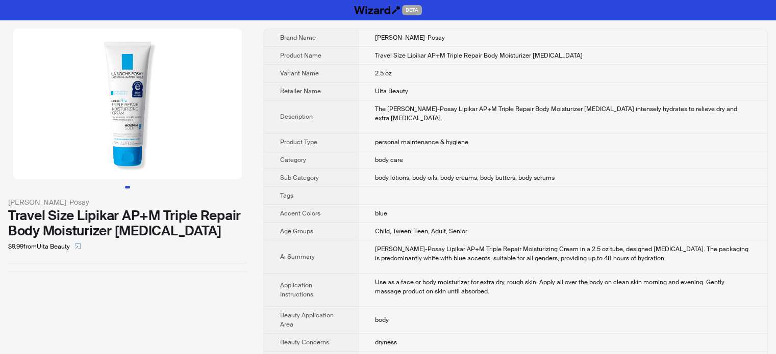
click at [111, 275] on div "[PERSON_NAME]-Posay Travel Size Lipikar AP+M Triple Repair Body Moisturizer [ME…" at bounding box center [127, 150] width 255 height 260
click at [377, 173] on td "body lotions, body oils, body creams, body butters, body serums" at bounding box center [562, 178] width 409 height 18
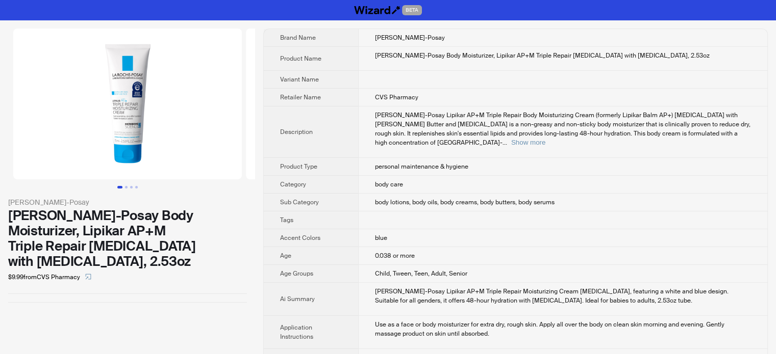
click at [377, 217] on td at bounding box center [562, 221] width 409 height 18
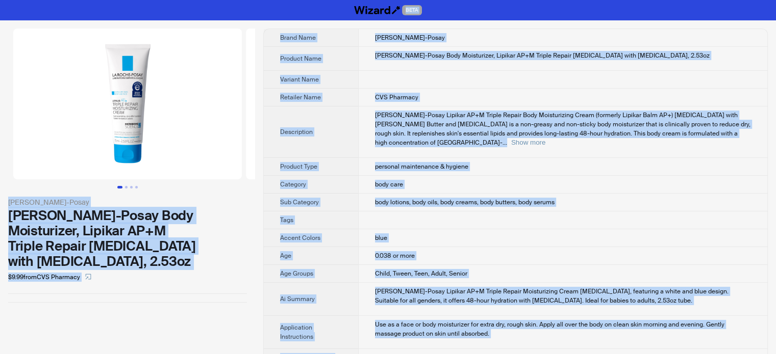
copy body "BETA [PERSON_NAME]-Posay [PERSON_NAME]-Posay Body Moisturizer, Lipikar AP+M Tri…"
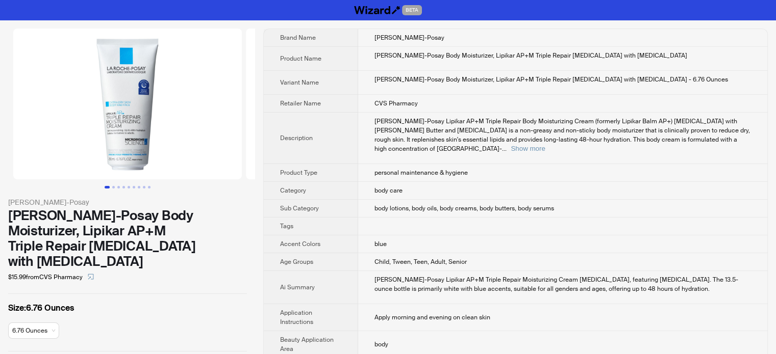
drag, startPoint x: 330, startPoint y: 104, endPoint x: 433, endPoint y: 140, distance: 109.3
click at [330, 103] on th "Retailer Name" at bounding box center [311, 104] width 94 height 18
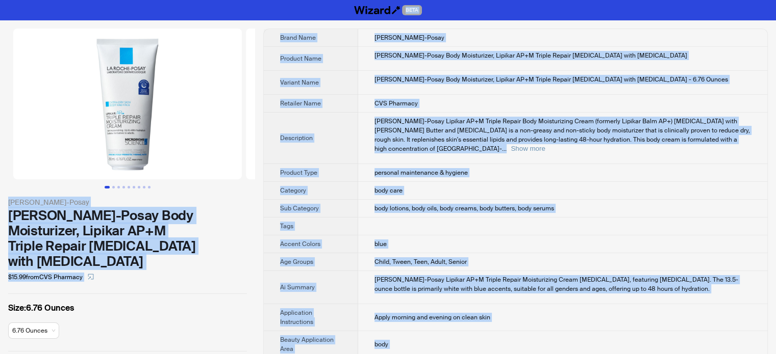
drag, startPoint x: 306, startPoint y: 184, endPoint x: 351, endPoint y: 190, distance: 44.7
type textarea "**********"
click at [306, 184] on th "Category" at bounding box center [311, 191] width 94 height 18
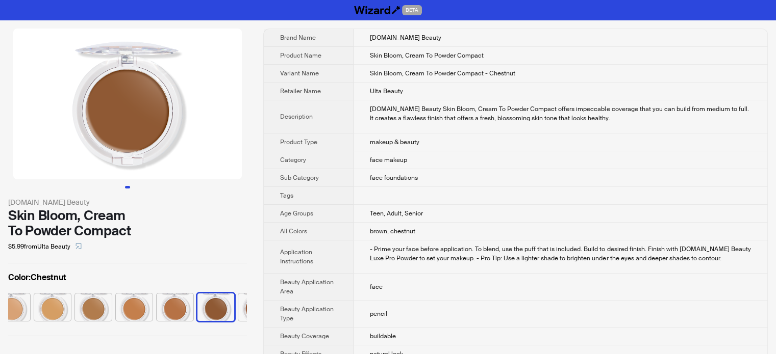
scroll to position [0, 251]
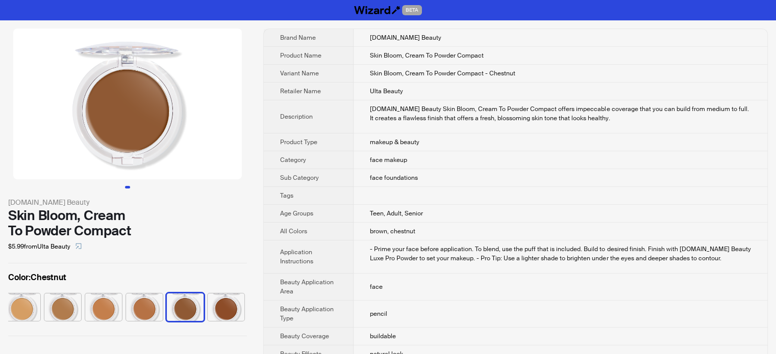
click at [411, 209] on td "Teen, Adult, Senior" at bounding box center [560, 214] width 414 height 18
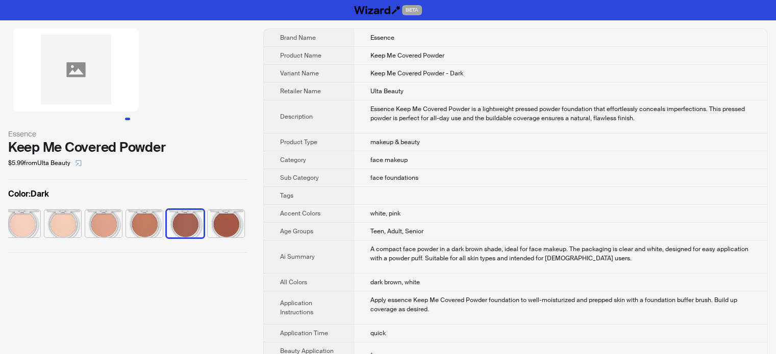
scroll to position [0, 68]
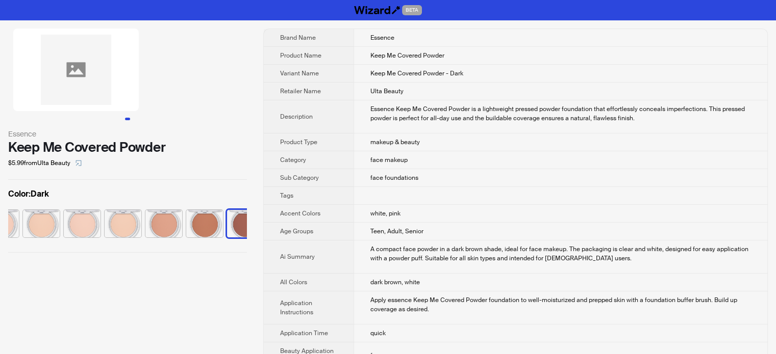
click at [310, 121] on th "Description" at bounding box center [309, 116] width 90 height 33
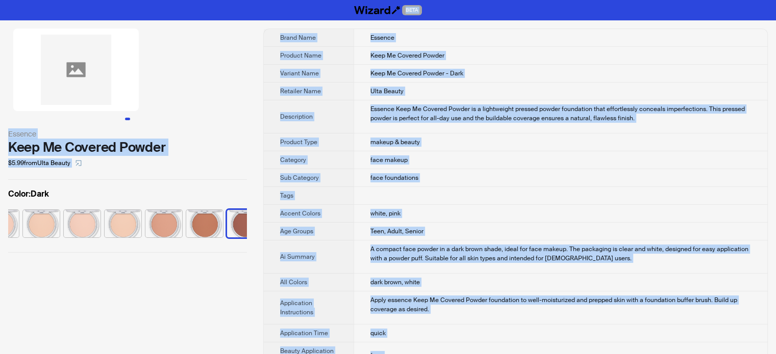
copy body "BETA Essence Keep Me Covered Powder $5.99 from Ulta Beauty Color : Dark Brand N…"
type textarea "**********"
click at [388, 174] on span "face foundations" at bounding box center [394, 178] width 48 height 8
copy body "BETA Essence Keep Me Covered Powder $5.99 from Ulta Beauty Color : Dark Brand N…"
click at [402, 76] on span "Keep Me Covered Powder - Dark" at bounding box center [416, 73] width 93 height 8
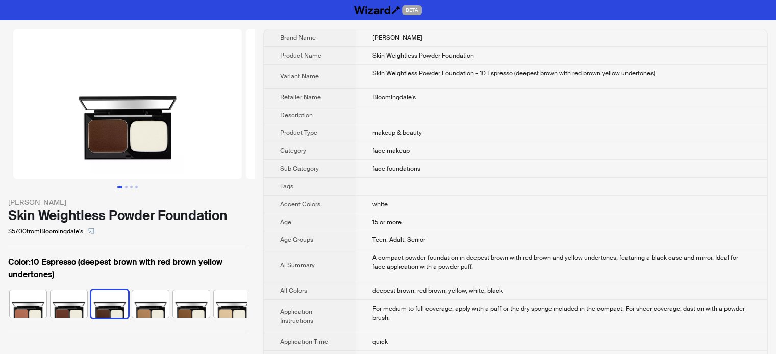
scroll to position [0, 67]
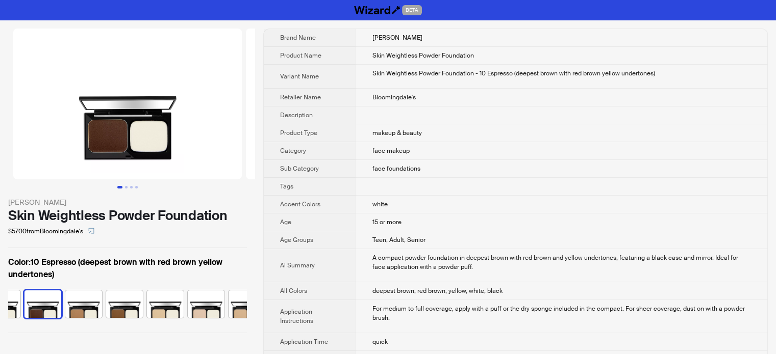
click at [355, 140] on td "makeup & beauty" at bounding box center [560, 133] width 411 height 18
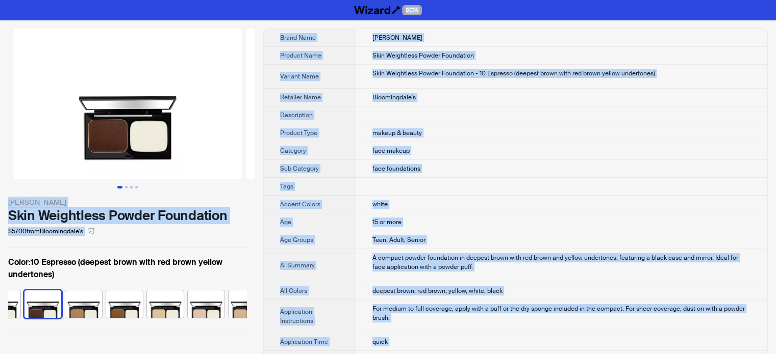
type textarea "**********"
click at [407, 65] on td "Skin Weightless Powder Foundation - 10 Espresso (deepest brown with red brown y…" at bounding box center [560, 77] width 411 height 24
click at [473, 80] on td "Skin Weightless Powder Foundation - 10 Espresso (deepest brown with red brown y…" at bounding box center [560, 77] width 411 height 24
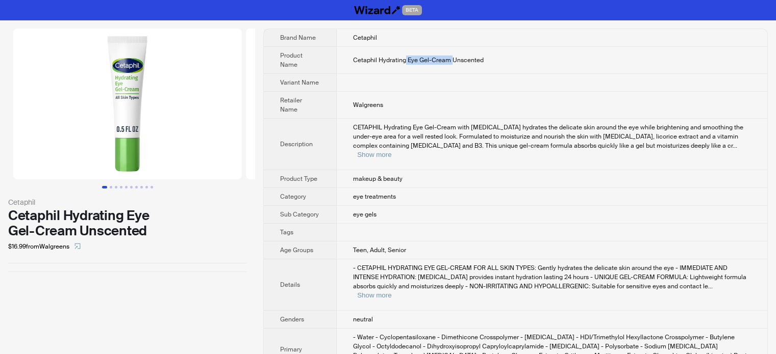
drag, startPoint x: 405, startPoint y: 59, endPoint x: 449, endPoint y: 67, distance: 44.5
type textarea "**********"
click at [452, 60] on span "Cetaphil Hydrating Eye Gel-Cream Unscented" at bounding box center [418, 60] width 131 height 8
click at [406, 125] on span "CETAPHIL Hydrating Eye Gel-Cream with [MEDICAL_DATA] hydrates the delicate skin…" at bounding box center [548, 136] width 390 height 27
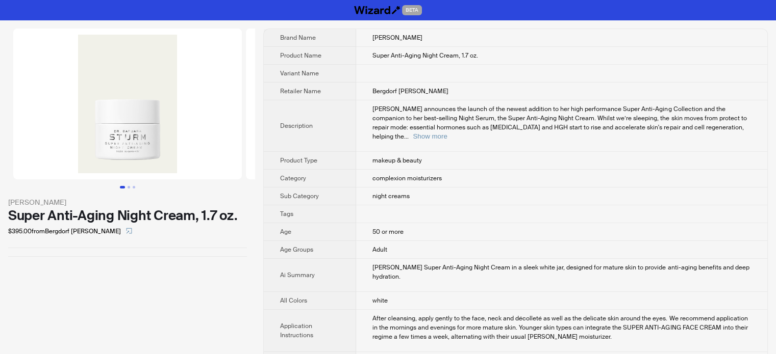
drag, startPoint x: 547, startPoint y: 187, endPoint x: 526, endPoint y: 259, distance: 74.2
click at [547, 188] on td "night creams" at bounding box center [561, 197] width 411 height 18
